Goal: Task Accomplishment & Management: Complete application form

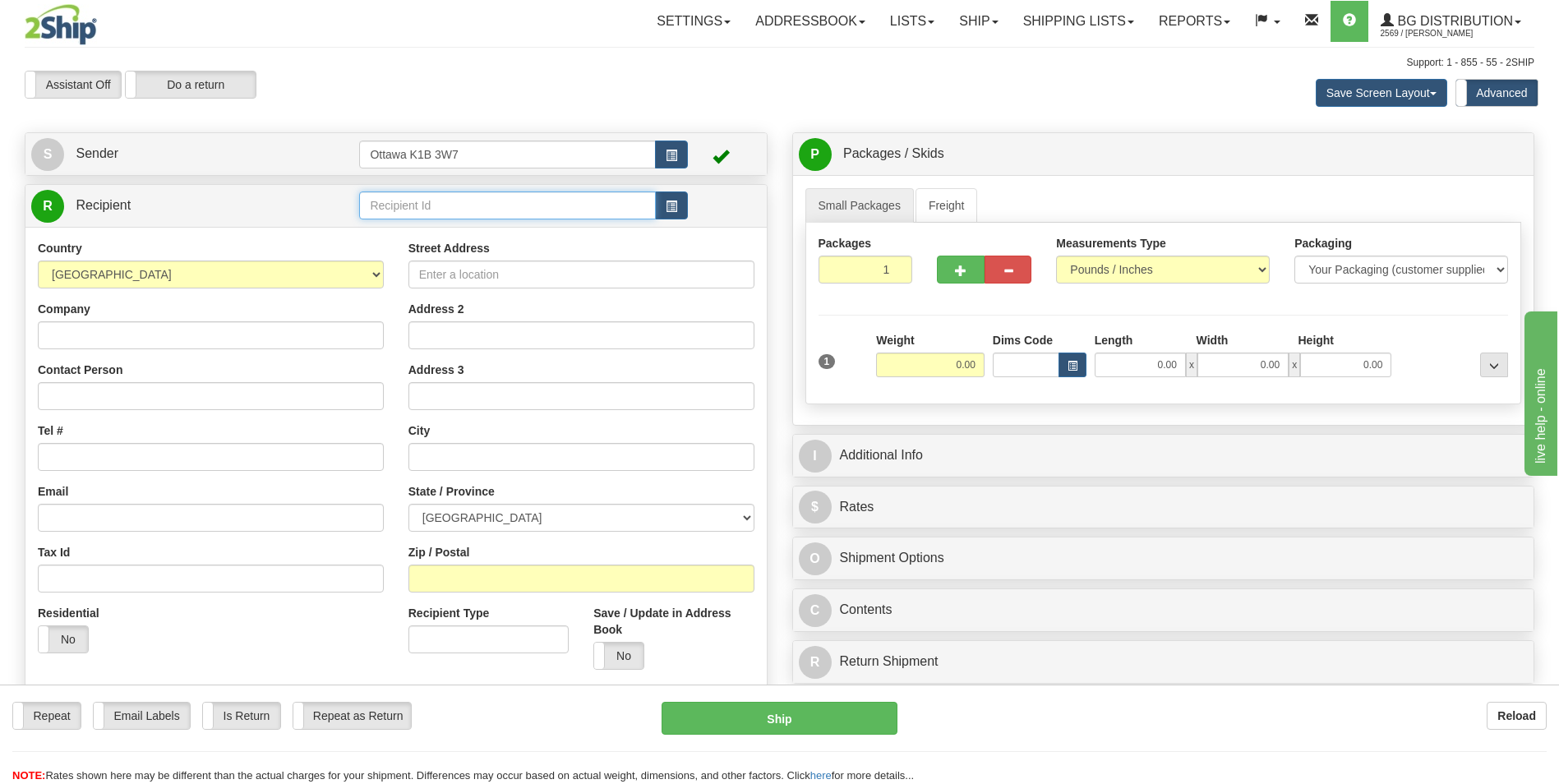
click at [445, 212] on input "text" at bounding box center [508, 205] width 296 height 28
click at [430, 228] on div "910590" at bounding box center [505, 231] width 281 height 19
type input "910590"
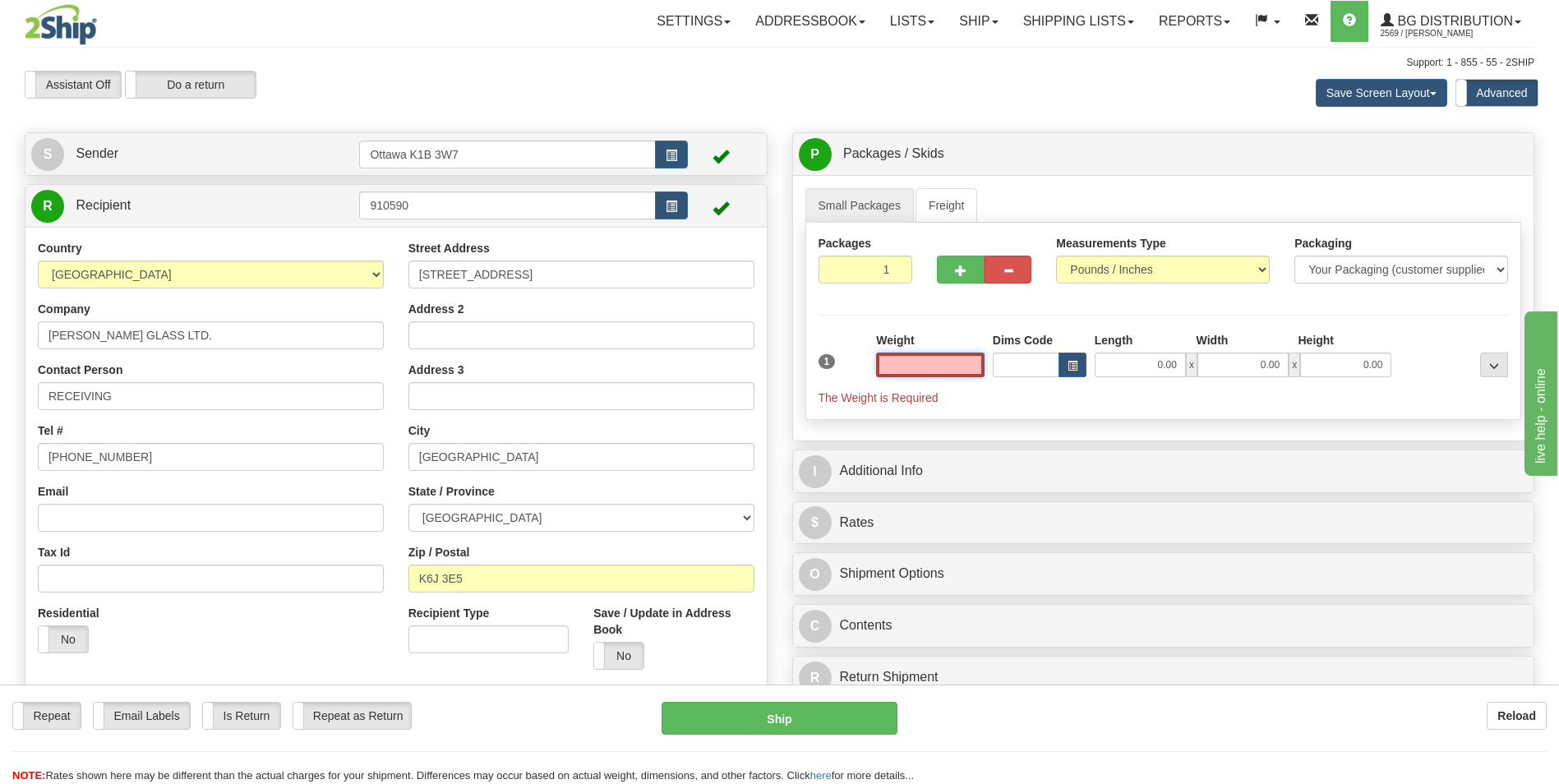
click at [974, 375] on input "text" at bounding box center [930, 364] width 108 height 24
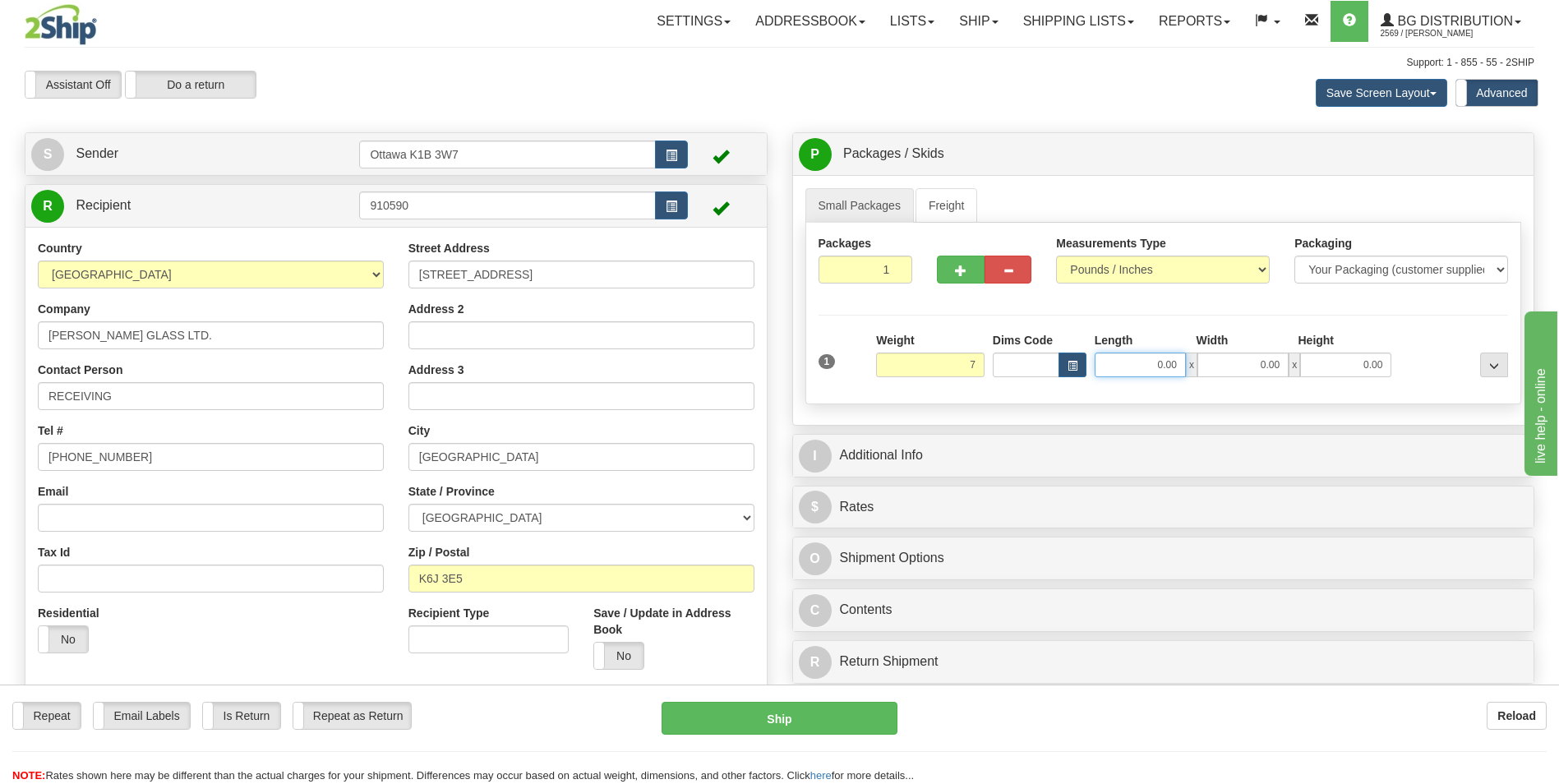
type input "7.00"
click at [1159, 358] on input "0.00" at bounding box center [1140, 364] width 92 height 24
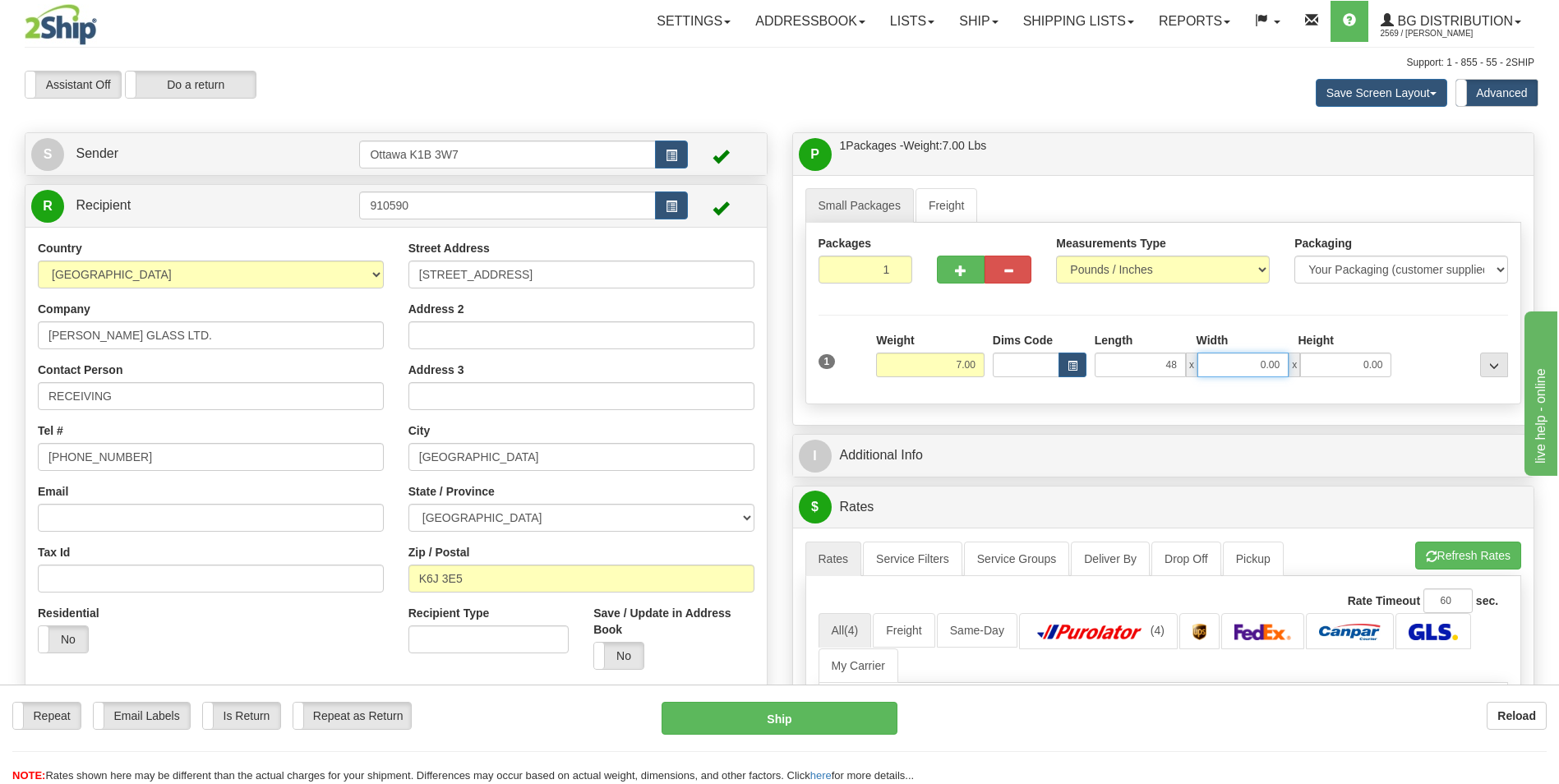
type input "48.00"
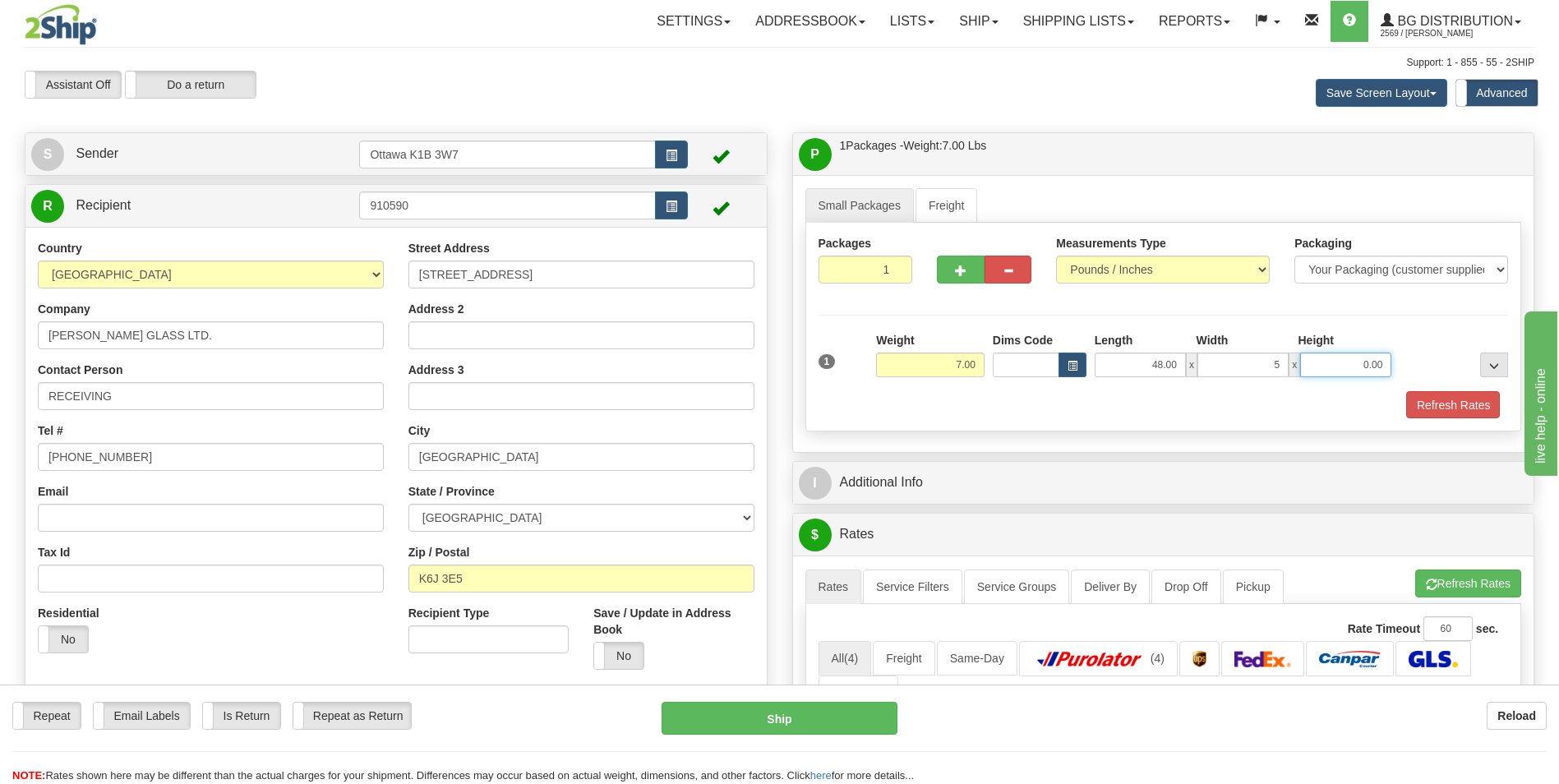
type input "5.00"
click at [955, 401] on div "Refresh Rates" at bounding box center [1163, 404] width 699 height 28
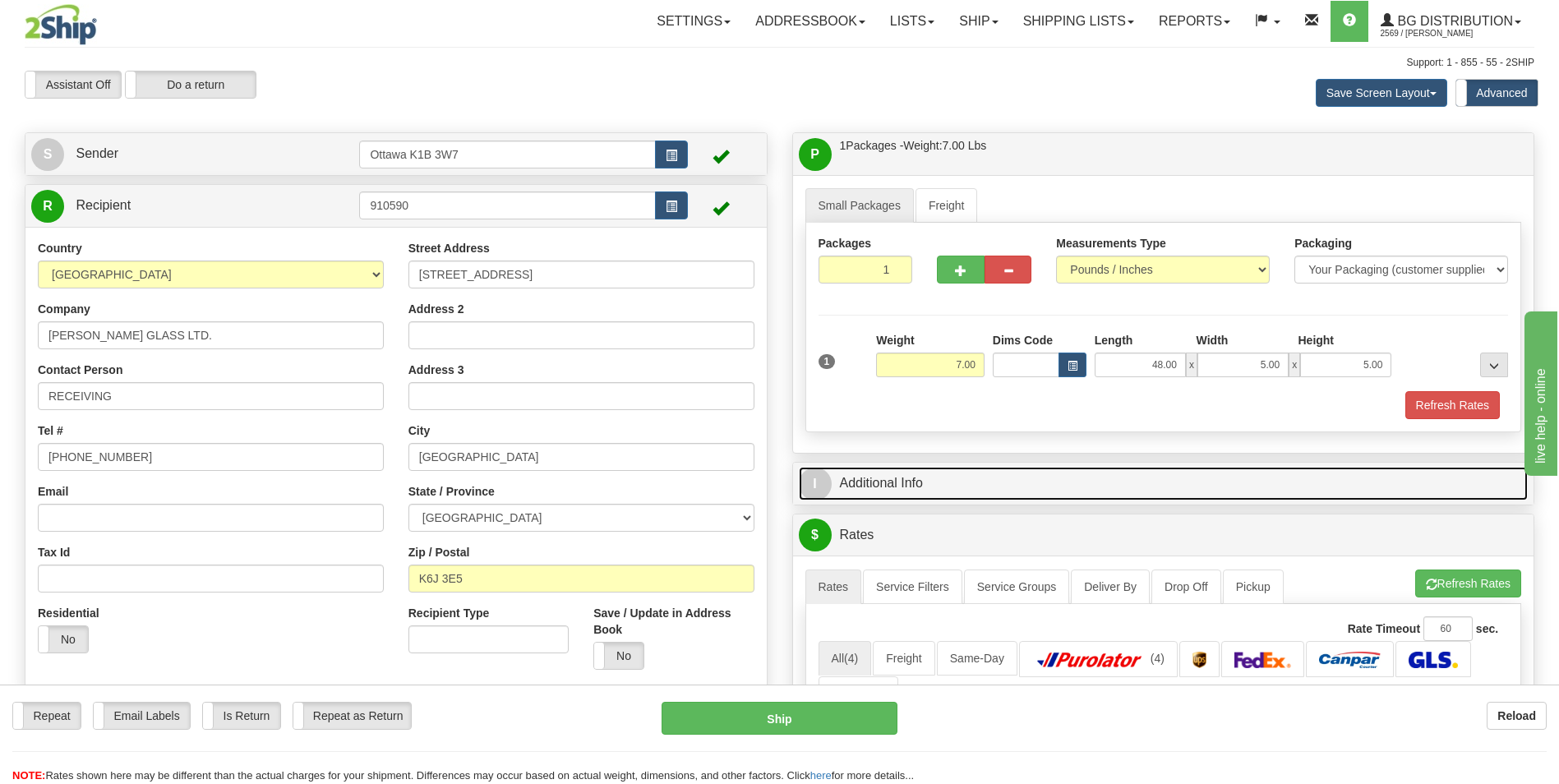
click at [919, 480] on link "I Additional Info" at bounding box center [1163, 483] width 730 height 34
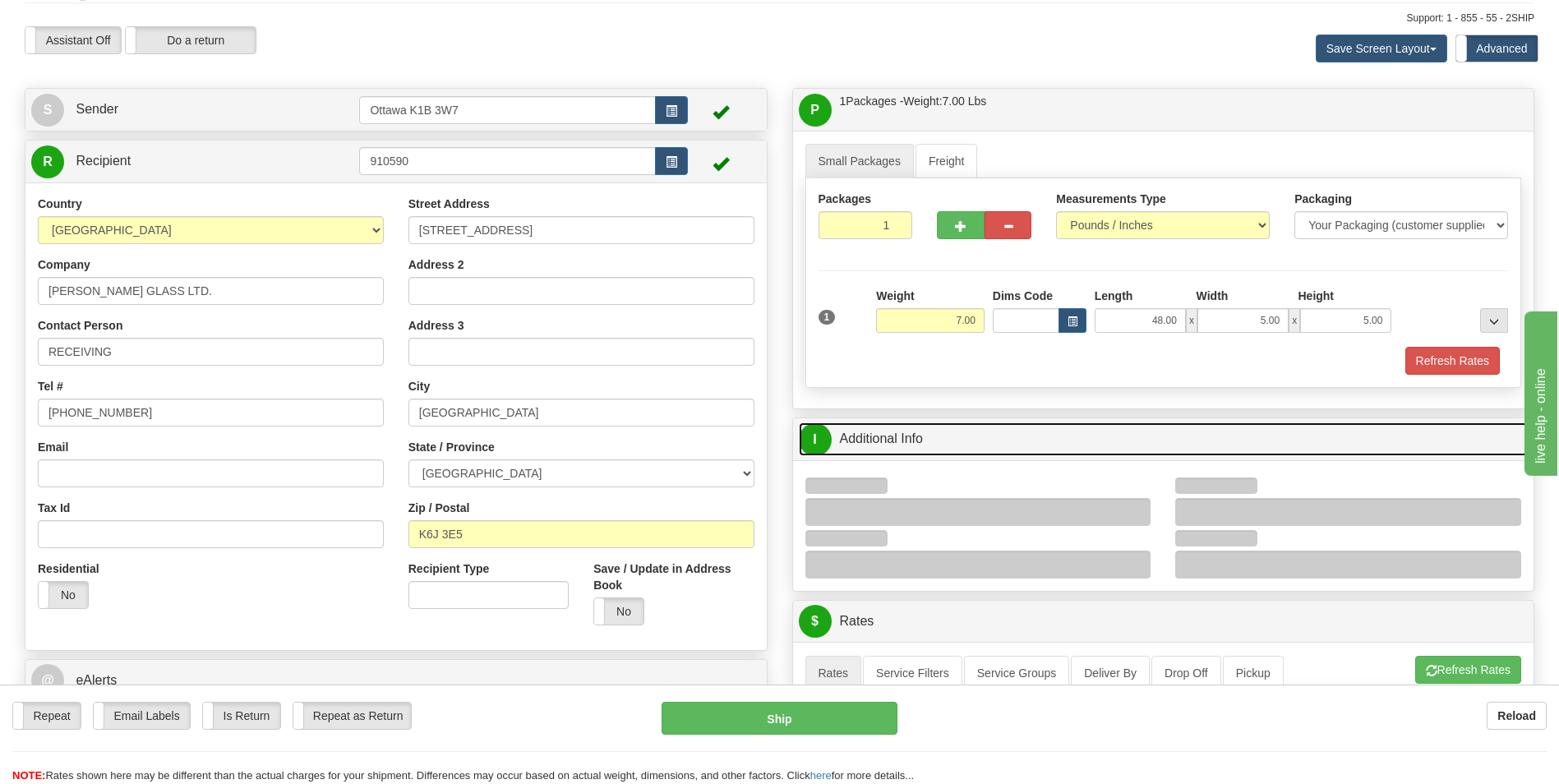
scroll to position [82, 0]
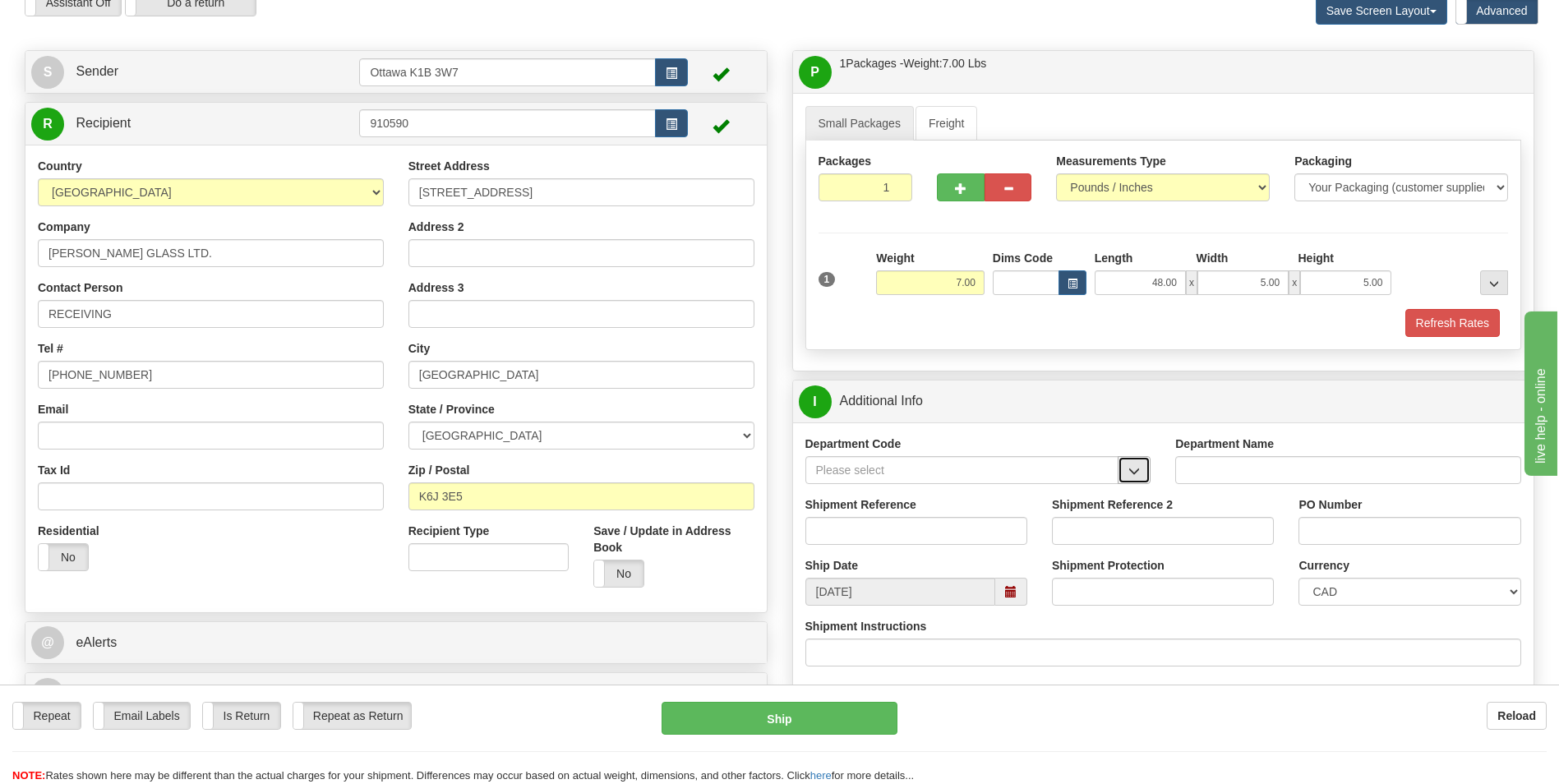
click at [1147, 464] on button "button" at bounding box center [1134, 469] width 33 height 28
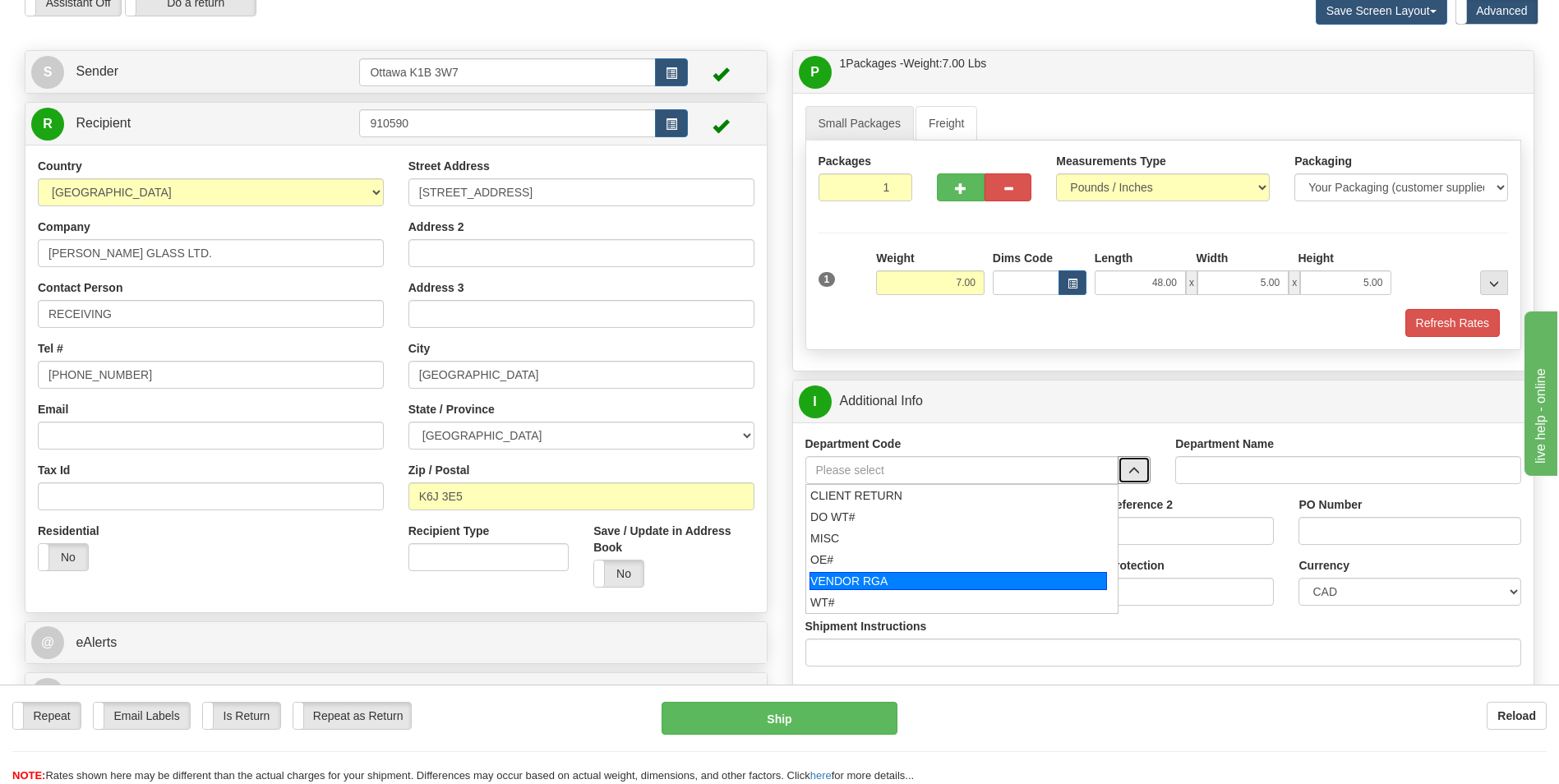
click at [939, 570] on li "VENDOR RGA" at bounding box center [962, 580] width 312 height 21
type input "VENDOR RGA"
type input "VENDOR RETURNS"
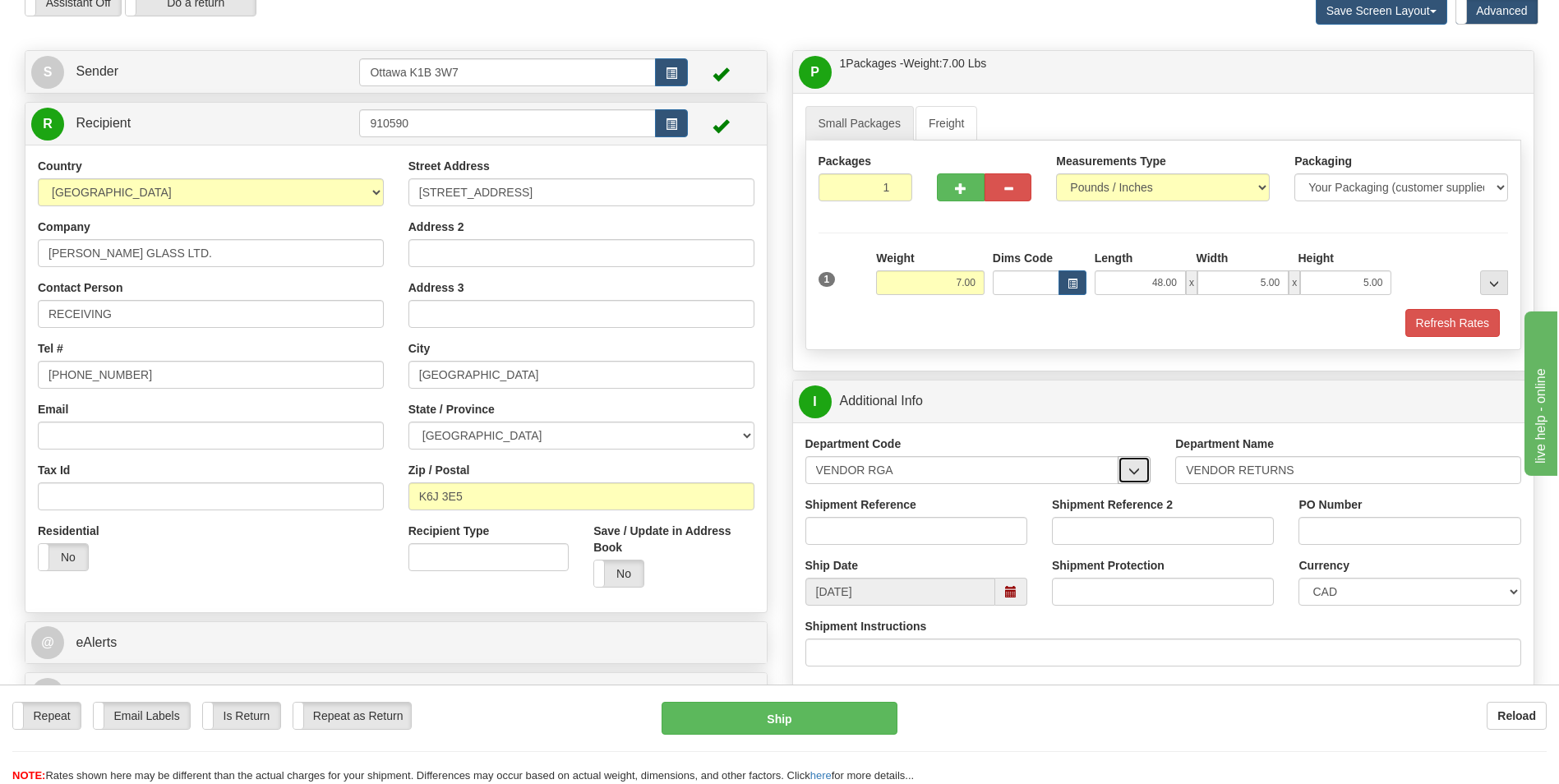
click at [1138, 466] on span "button" at bounding box center [1134, 470] width 12 height 11
click at [1042, 467] on input "VENDOR RGA" at bounding box center [962, 469] width 314 height 28
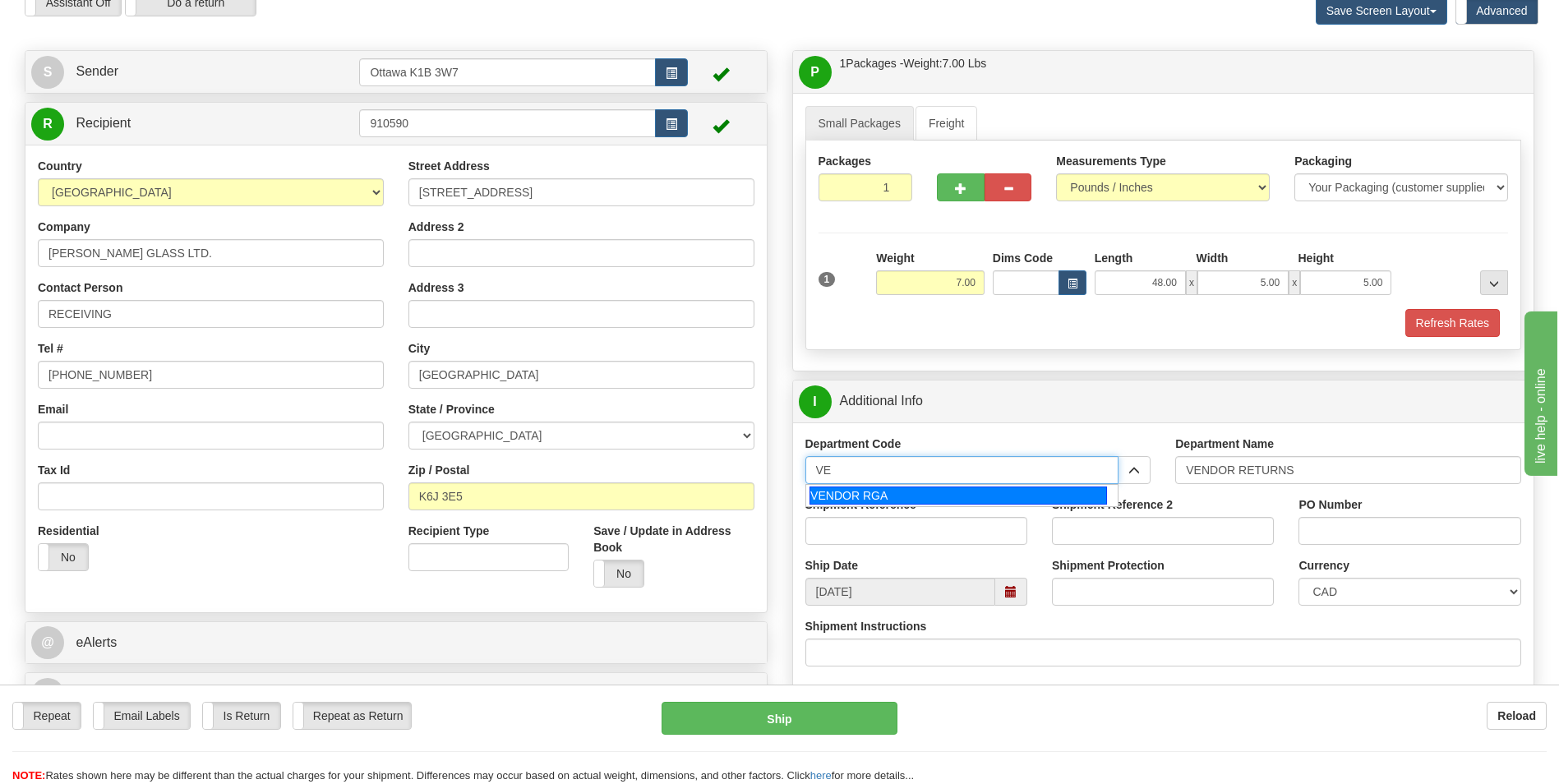
type input "V"
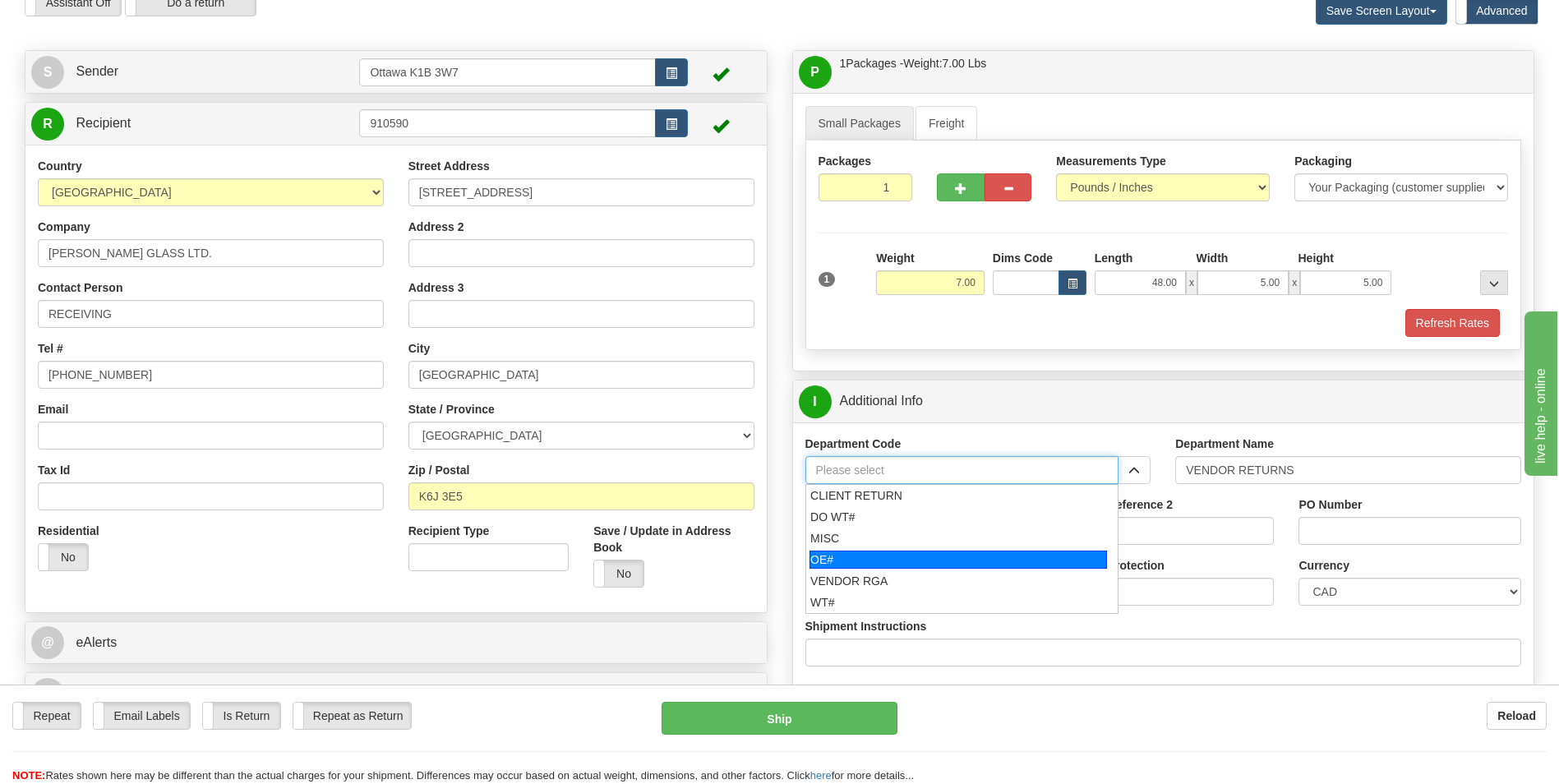
click at [983, 551] on div "OE#" at bounding box center [958, 559] width 297 height 19
type input "OE#"
type input "ORDERS"
type input "OE#"
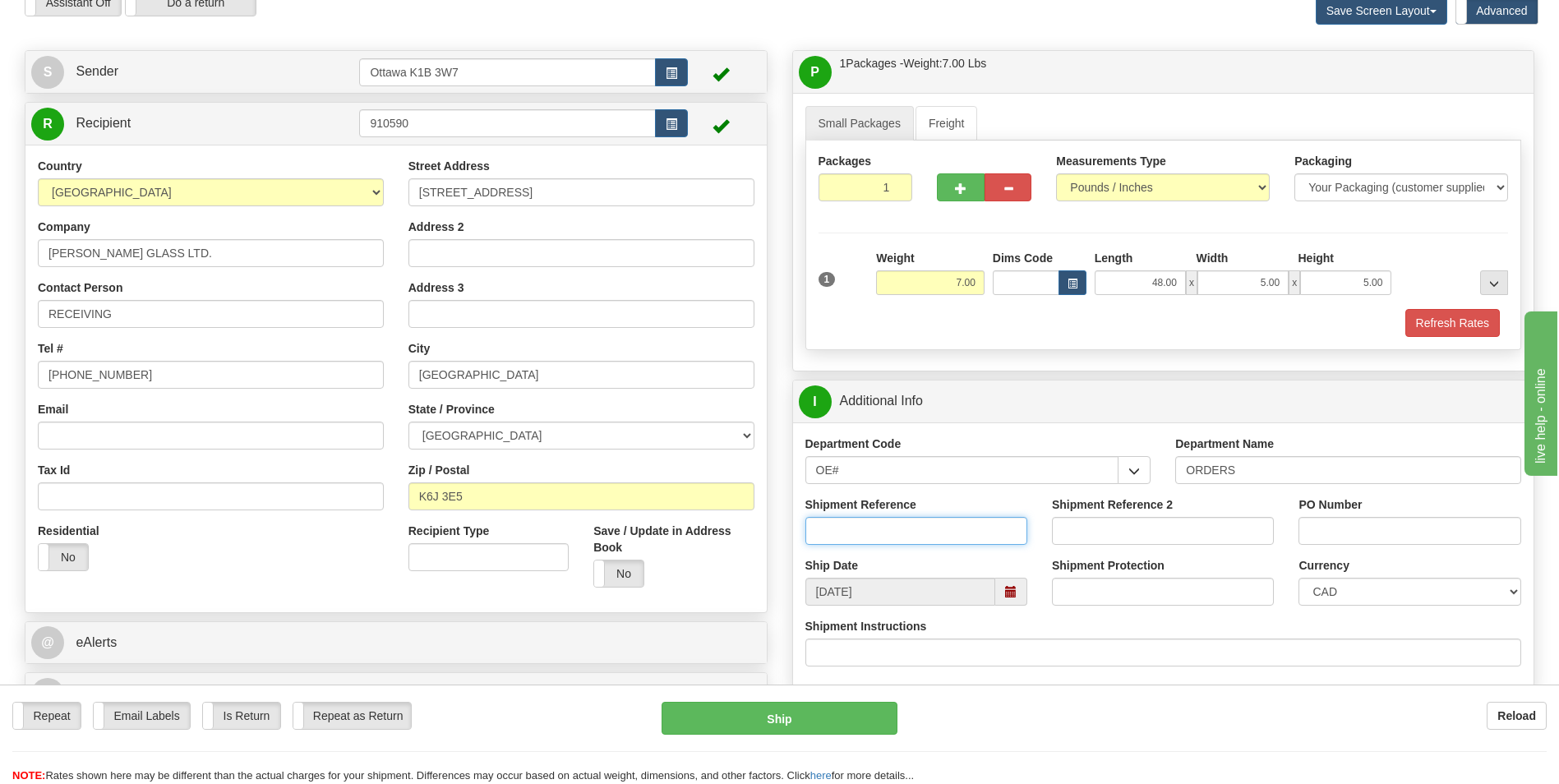
click at [893, 522] on input "Shipment Reference" at bounding box center [916, 530] width 222 height 28
type input "10204949-00"
click at [1321, 534] on input "PO Number" at bounding box center [1409, 530] width 222 height 28
type input "BGIS-[GEOGRAPHIC_DATA]"
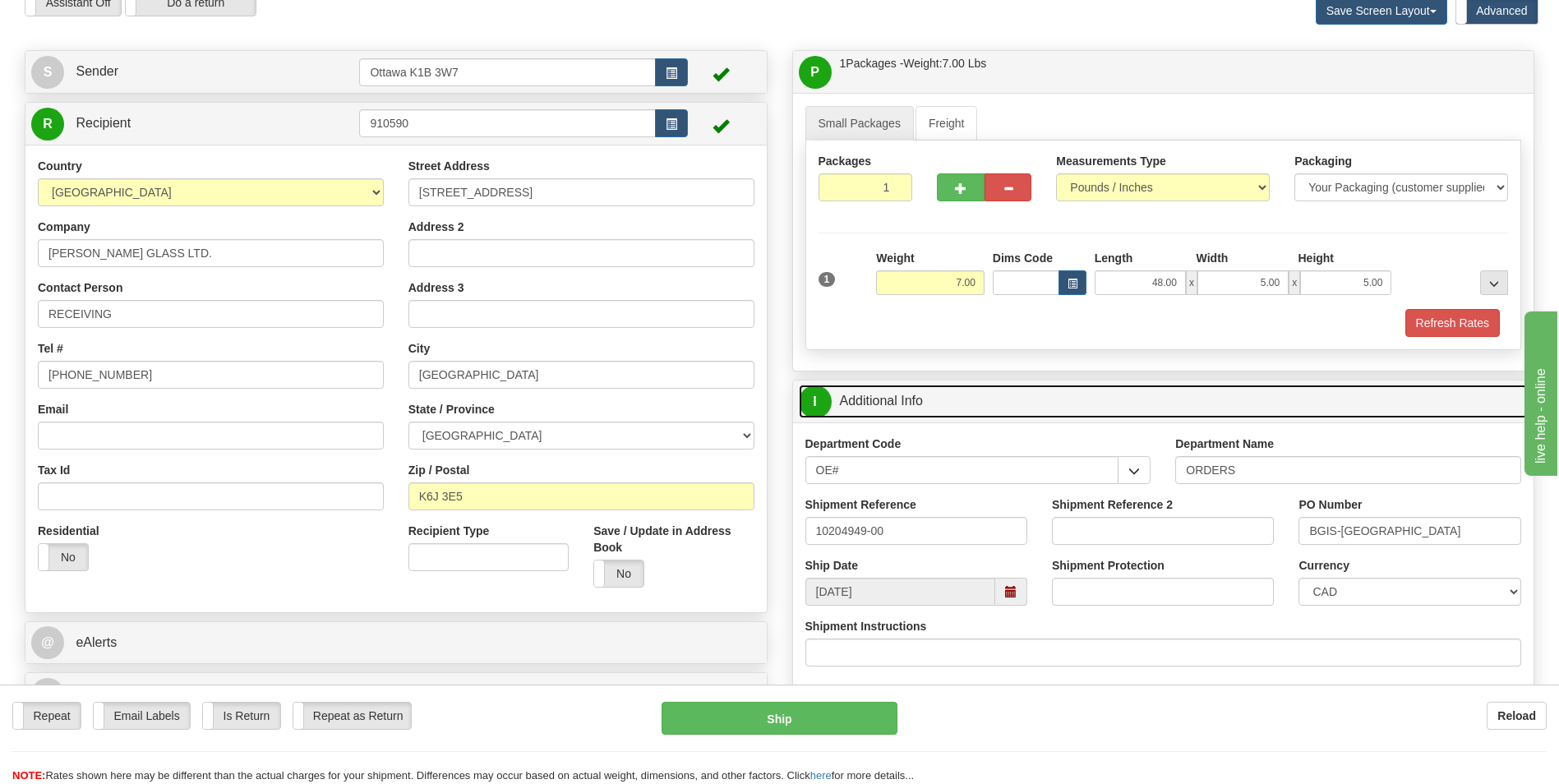
click at [1018, 412] on link "I Additional Info" at bounding box center [1163, 401] width 730 height 34
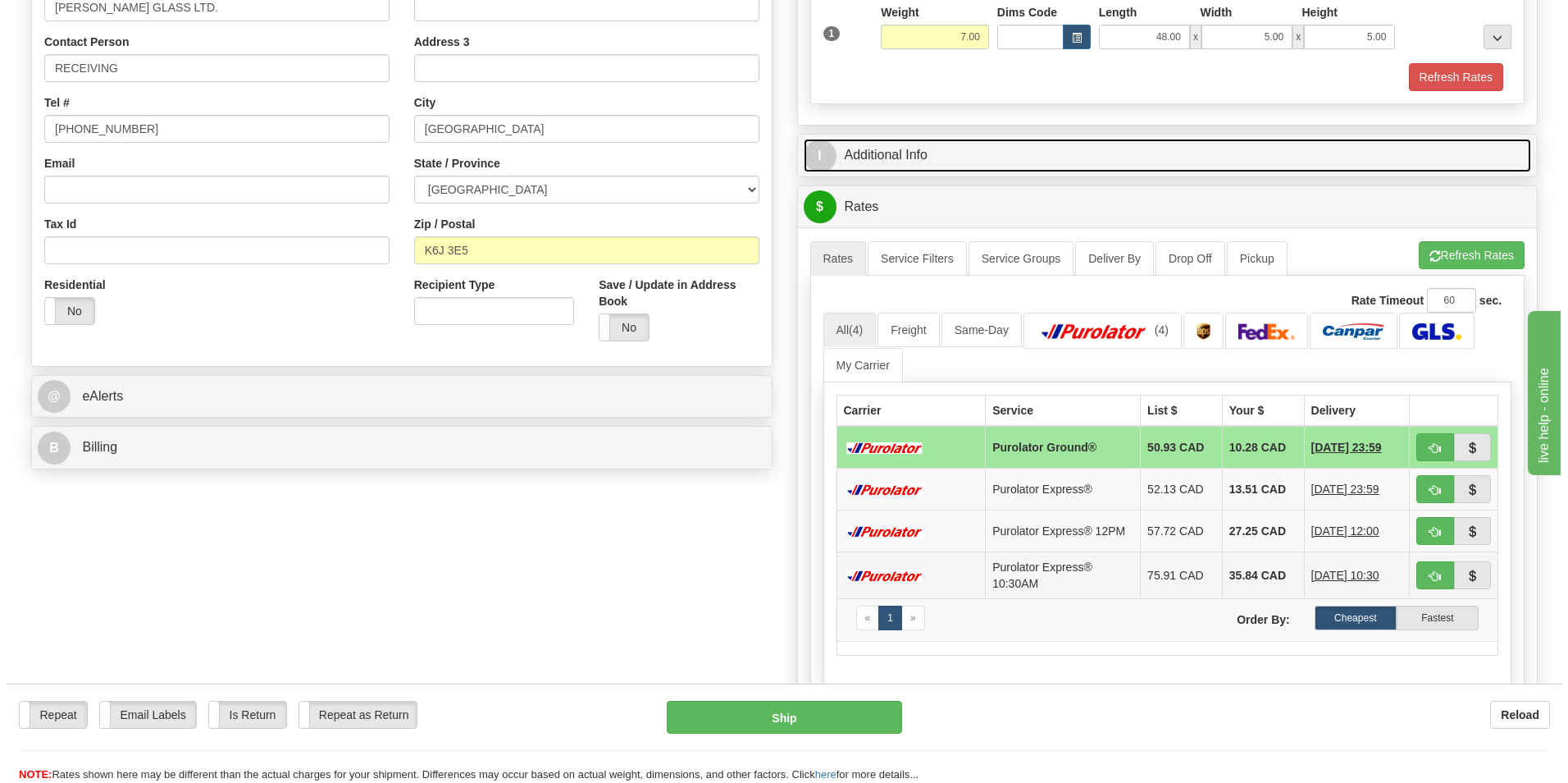
scroll to position [328, 0]
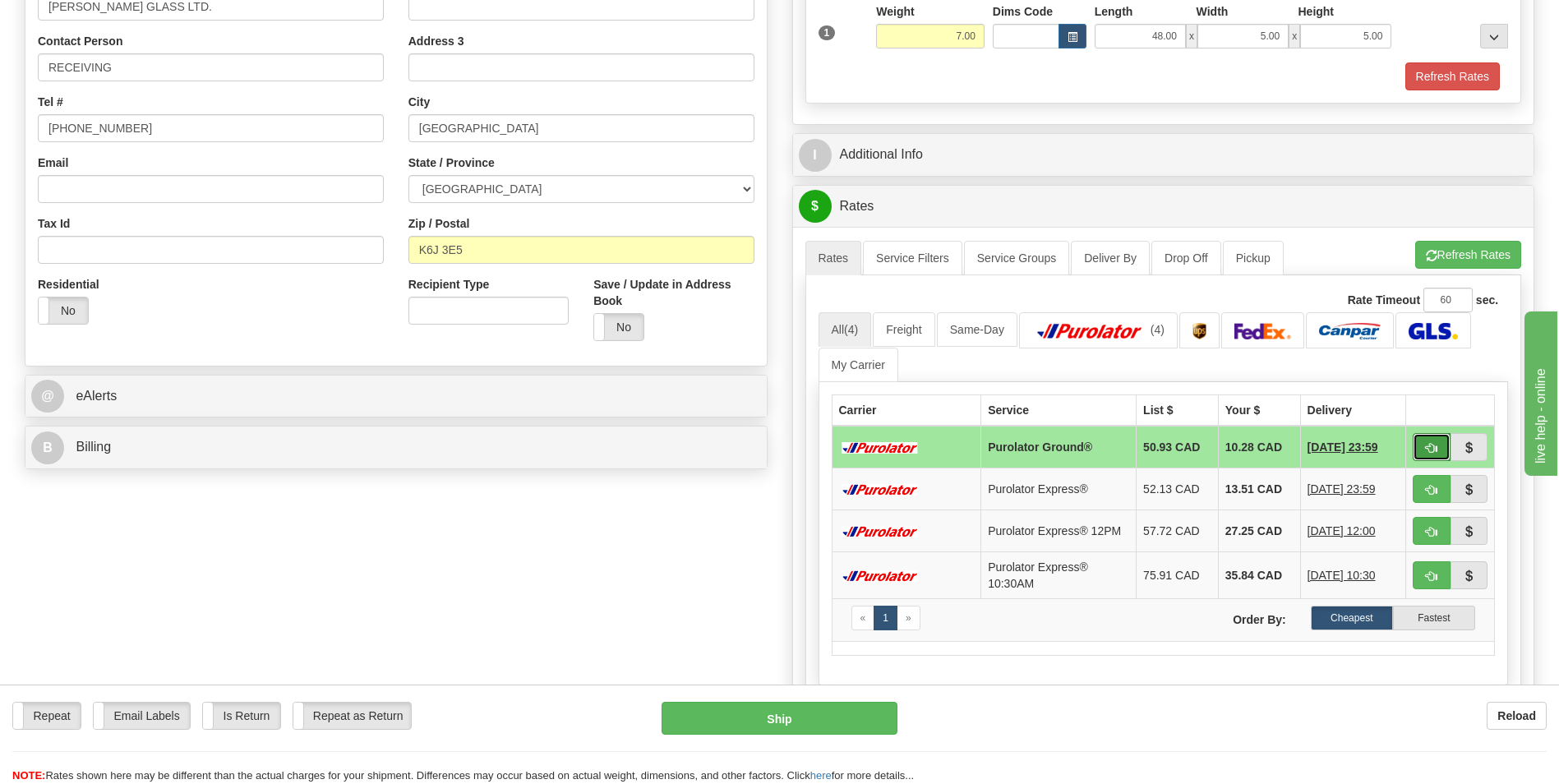
click at [1433, 446] on span "button" at bounding box center [1431, 448] width 12 height 11
type input "260"
click at [1429, 438] on button "button" at bounding box center [1431, 446] width 38 height 28
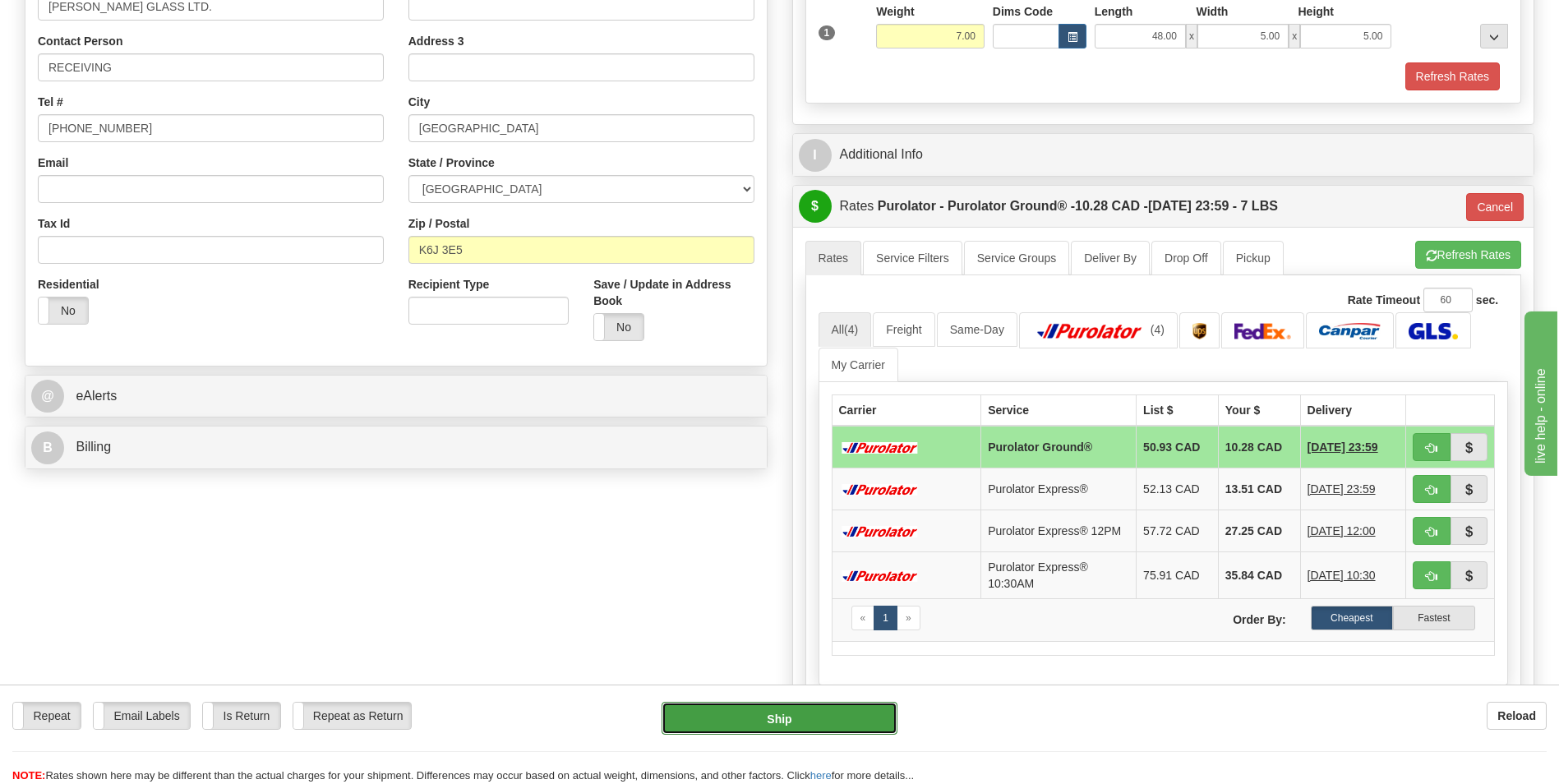
click at [803, 712] on button "Ship" at bounding box center [779, 718] width 235 height 33
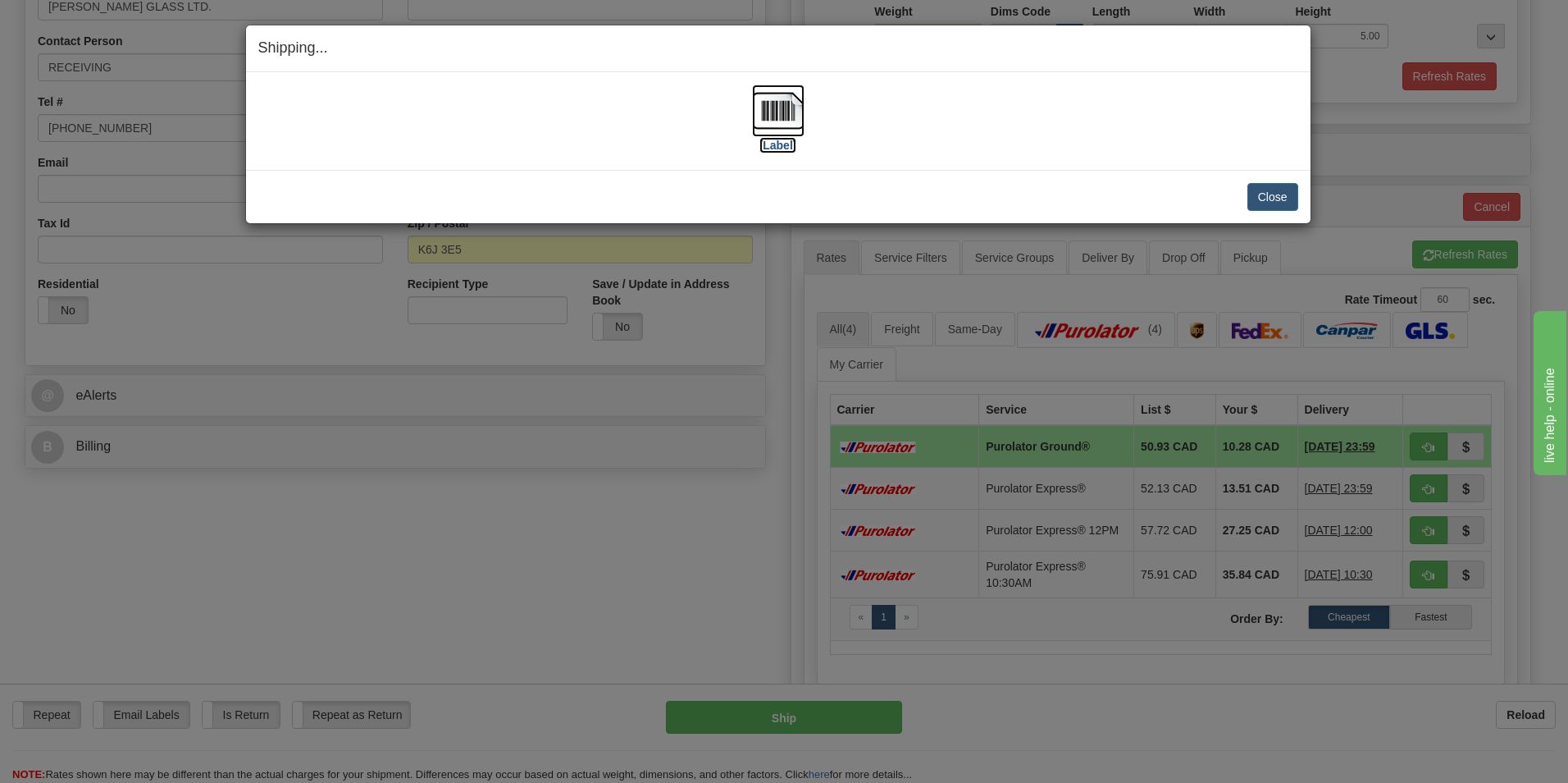
click at [774, 148] on label "[Label]" at bounding box center [778, 145] width 38 height 17
